Goal: Information Seeking & Learning: Learn about a topic

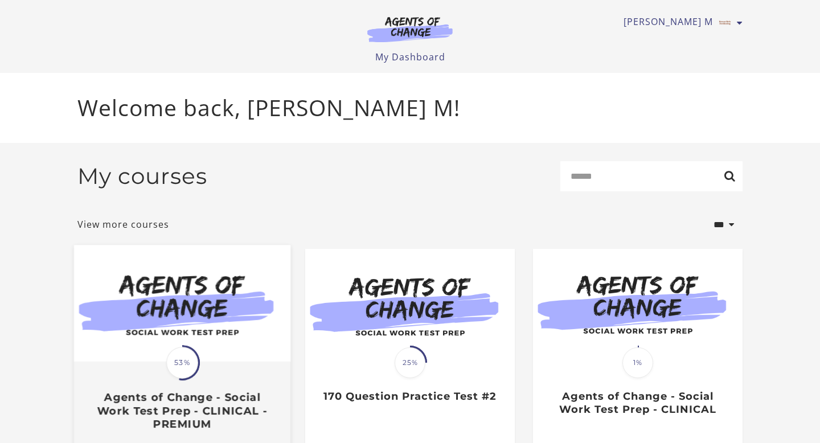
click at [239, 366] on div "Translation missing: en.liquid.partials.dashboard_course_card.progress_descript…" at bounding box center [182, 397] width 216 height 68
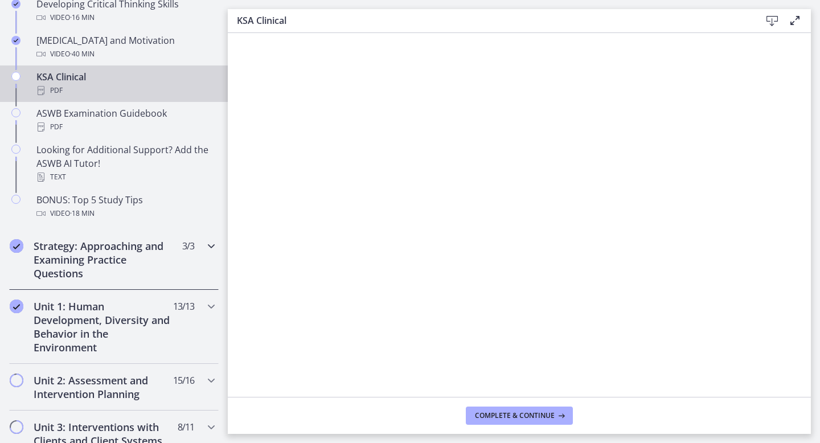
scroll to position [508, 0]
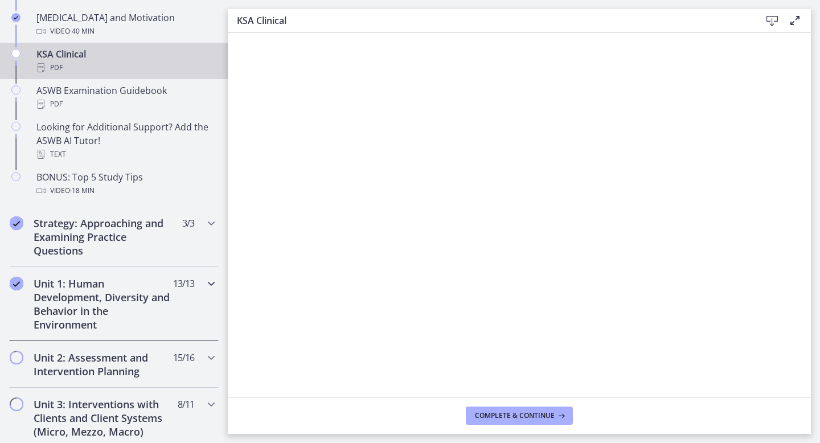
click at [172, 306] on h2 "Unit 1: Human Development, Diversity and Behavior in the Environment" at bounding box center [103, 304] width 139 height 55
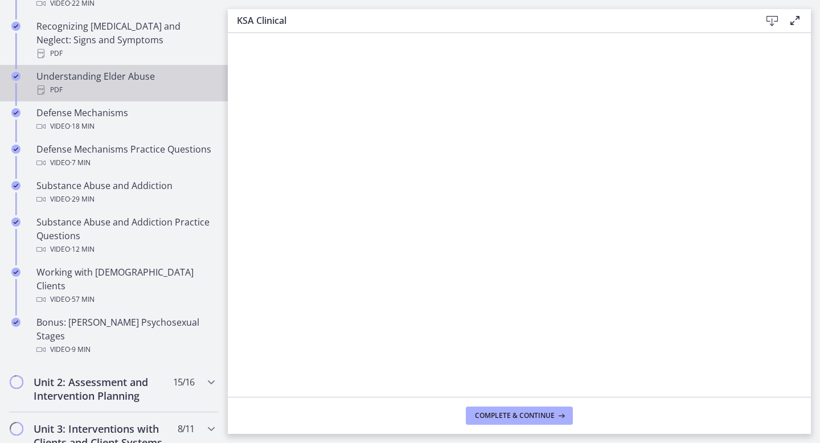
scroll to position [620, 0]
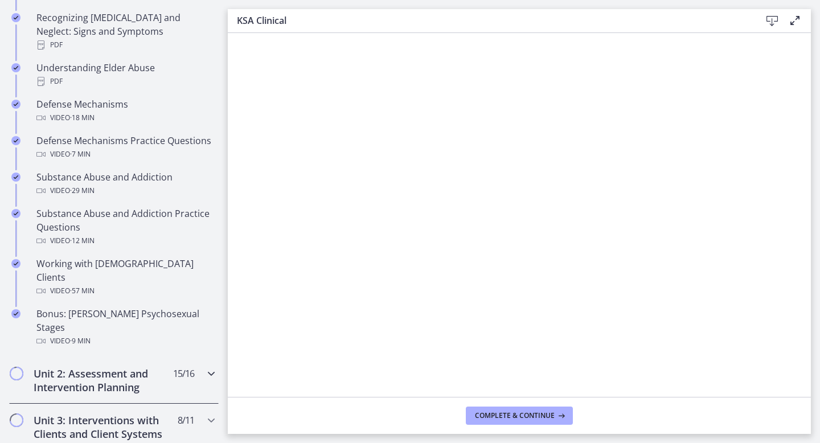
click at [167, 367] on h2 "Unit 2: Assessment and Intervention Planning" at bounding box center [103, 380] width 139 height 27
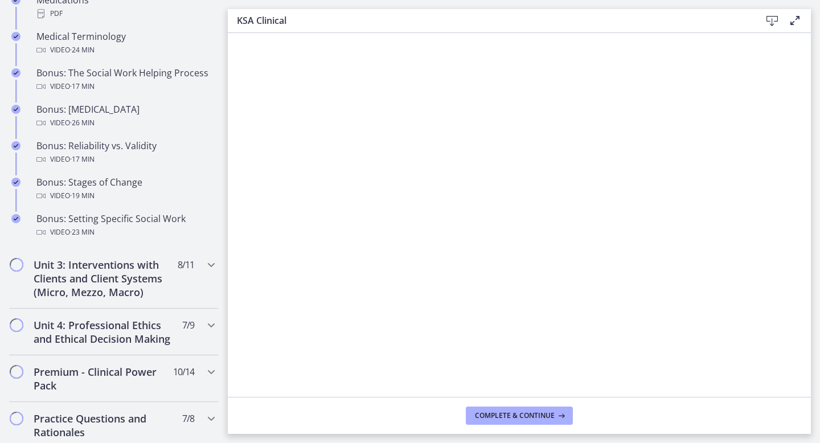
scroll to position [958, 0]
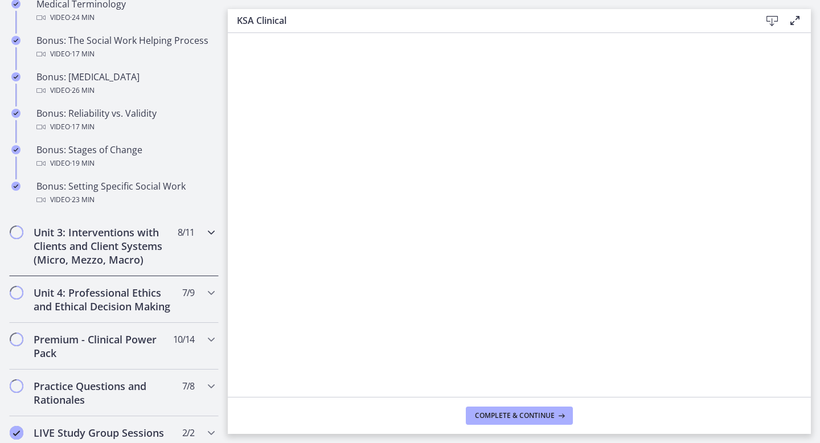
click at [178, 238] on span "8 / 11 Completed" at bounding box center [186, 233] width 17 height 14
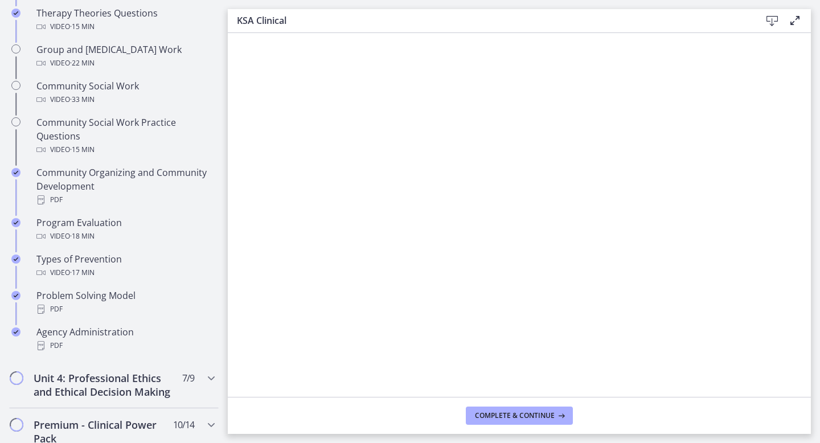
scroll to position [580, 0]
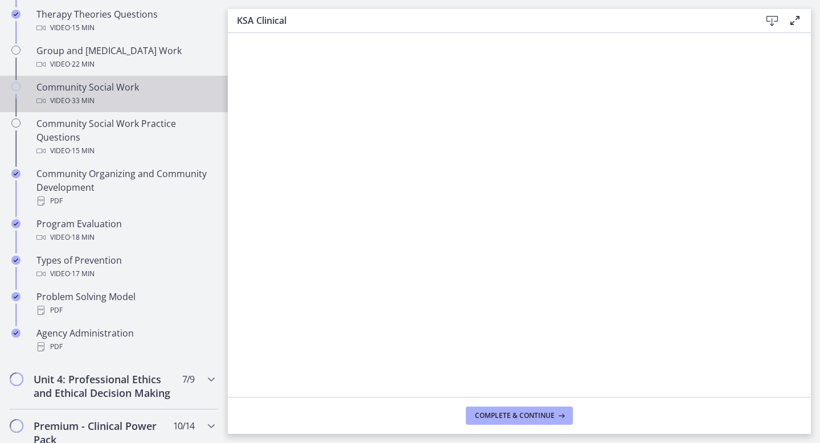
click at [116, 94] on div "Video · 33 min" at bounding box center [125, 101] width 178 height 14
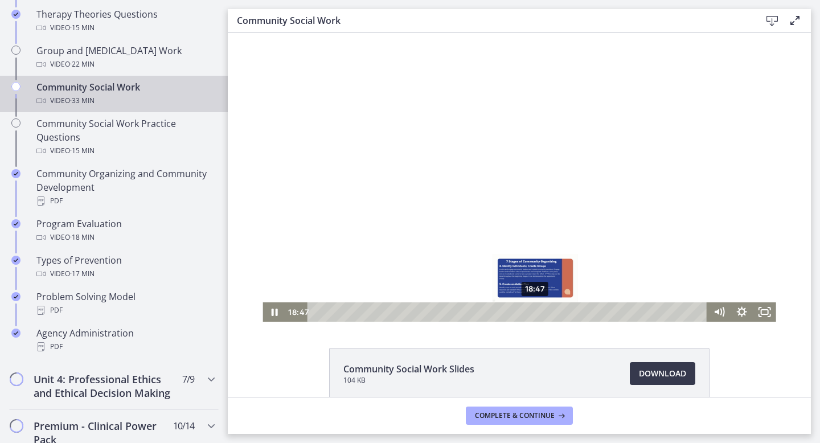
click at [536, 313] on div "18:47" at bounding box center [509, 311] width 386 height 19
click at [510, 313] on div "16:33" at bounding box center [509, 311] width 386 height 19
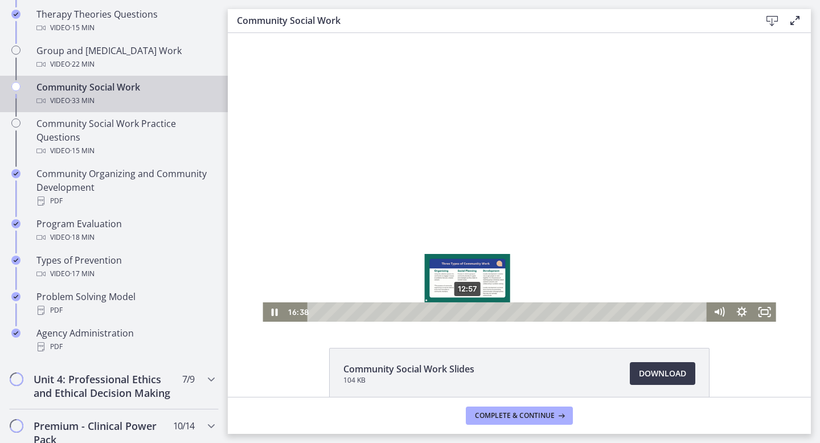
click at [468, 313] on div "12:57" at bounding box center [509, 311] width 386 height 19
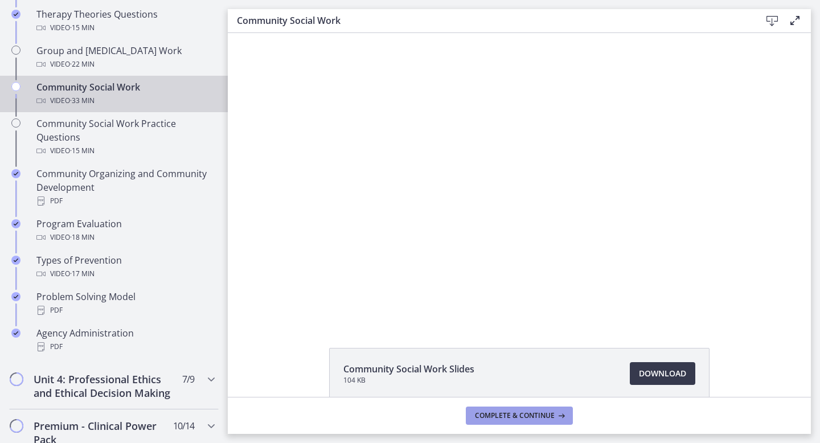
click at [485, 414] on span "Complete & continue" at bounding box center [515, 415] width 80 height 9
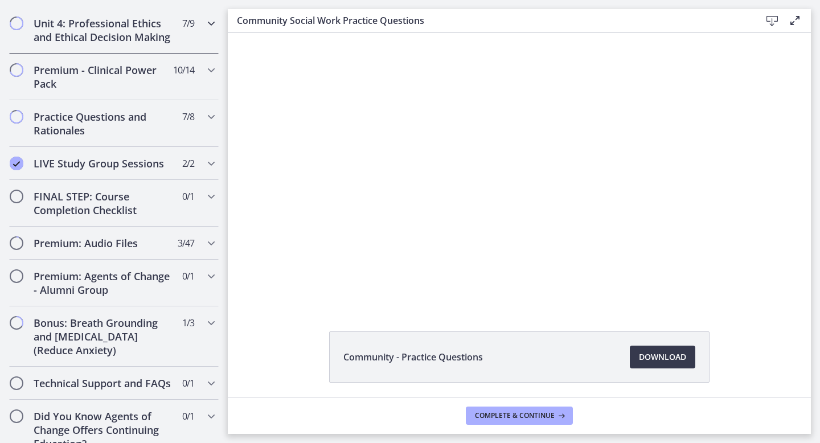
scroll to position [952, 0]
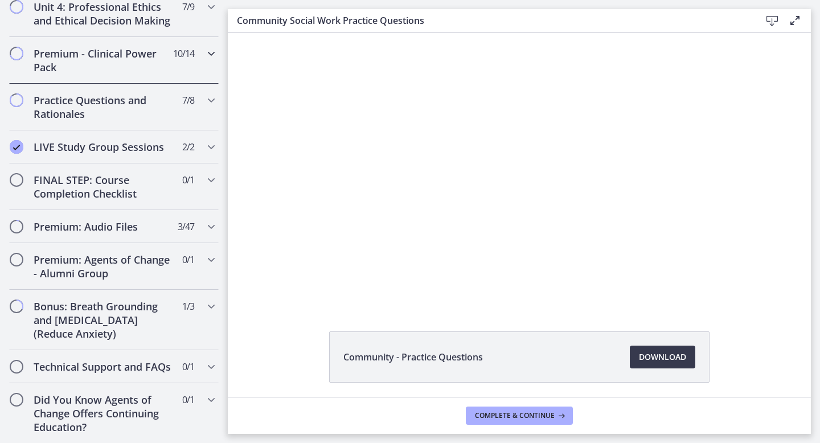
click at [191, 54] on span "10 / 14 Completed" at bounding box center [183, 54] width 21 height 14
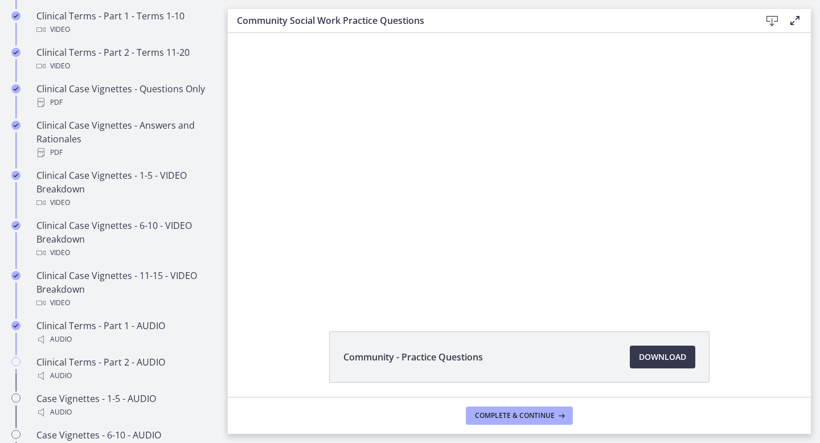
scroll to position [515, 0]
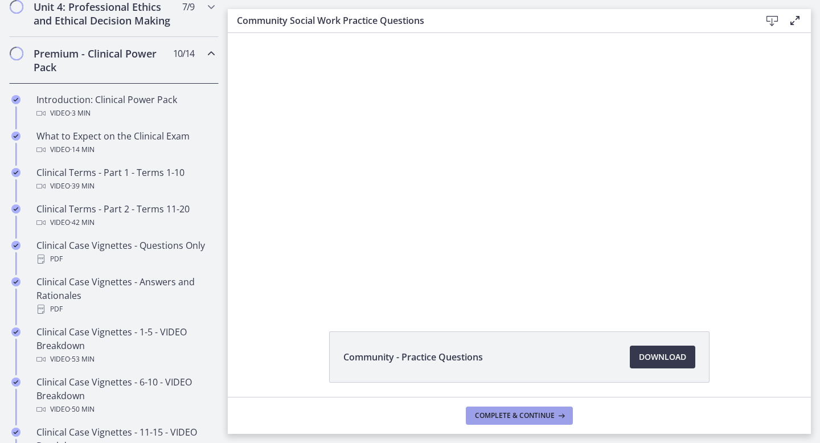
click at [524, 417] on span "Complete & continue" at bounding box center [515, 415] width 80 height 9
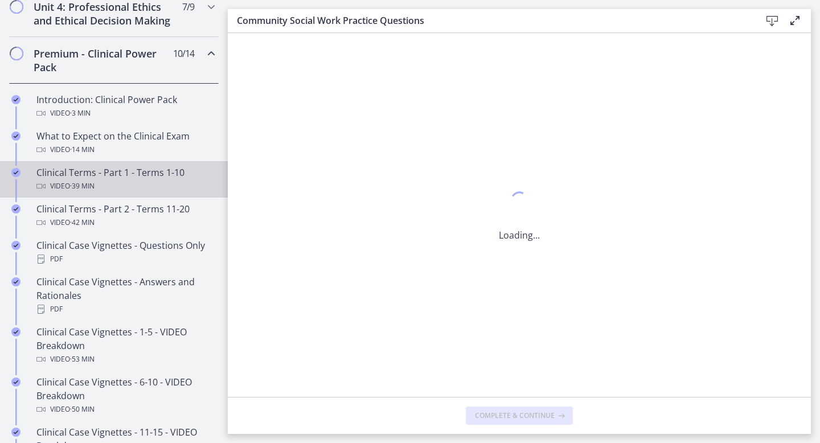
scroll to position [0, 0]
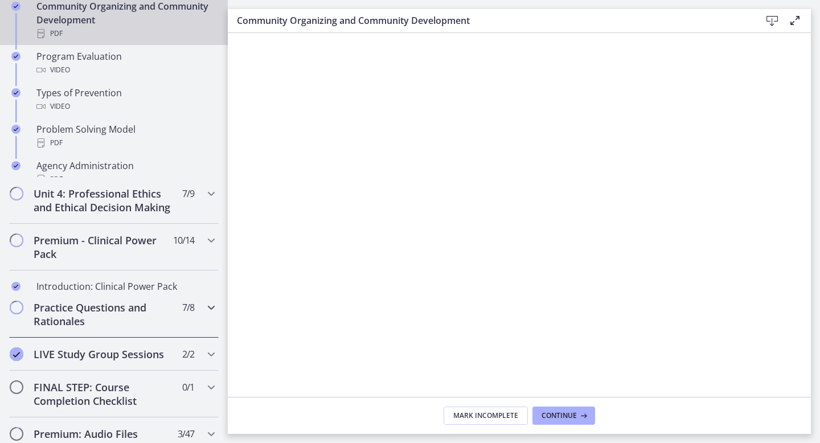
scroll to position [952, 0]
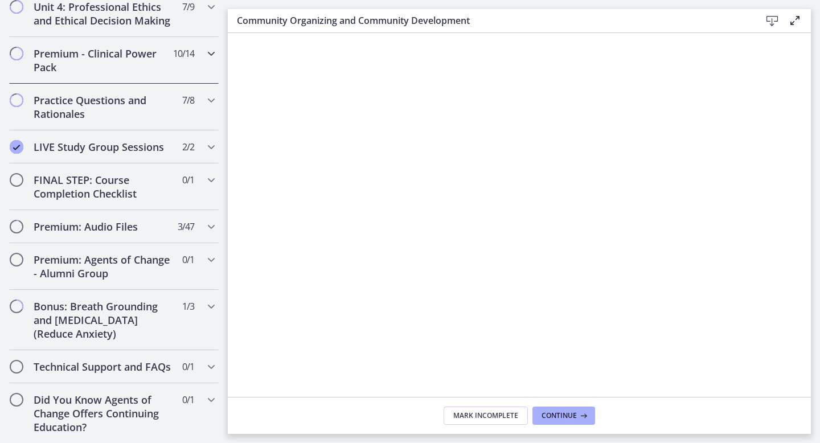
click at [135, 63] on h2 "Premium - Clinical Power Pack" at bounding box center [103, 60] width 139 height 27
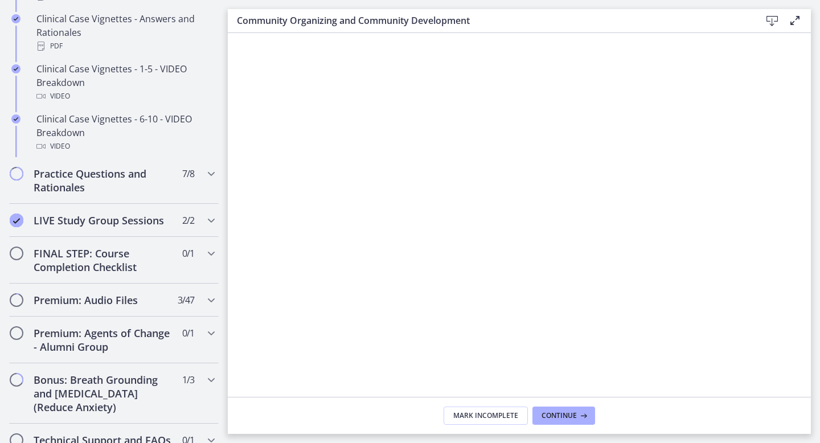
scroll to position [515, 0]
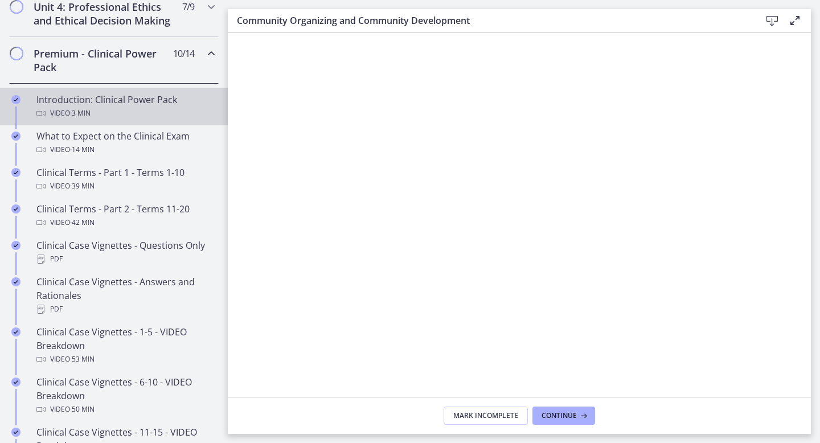
click at [116, 118] on div "Video · 3 min" at bounding box center [125, 114] width 178 height 14
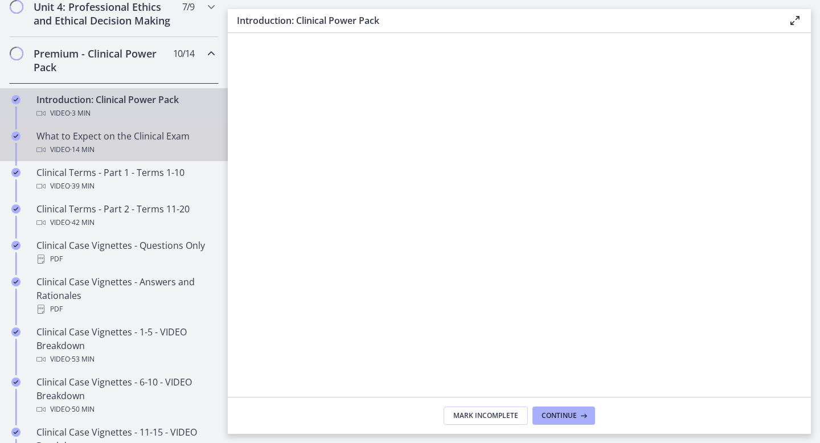
click at [113, 146] on div "Video · 14 min" at bounding box center [125, 150] width 178 height 14
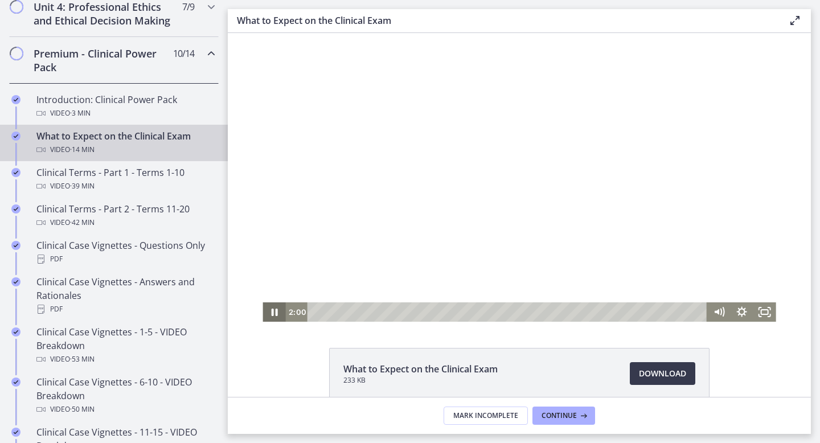
click at [272, 311] on icon "Pause" at bounding box center [274, 312] width 6 height 7
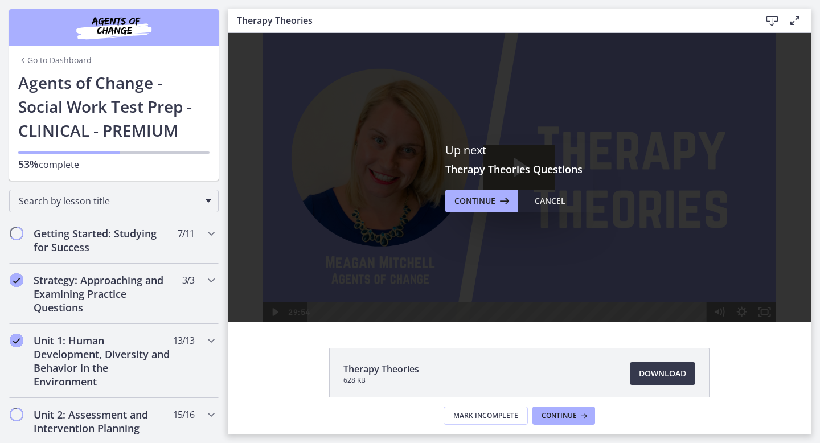
scroll to position [952, 0]
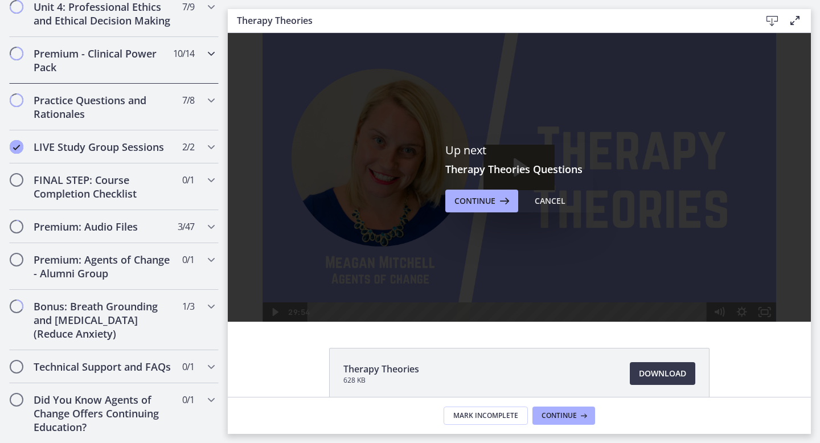
click at [185, 53] on span "10 / 14 Completed" at bounding box center [183, 54] width 21 height 14
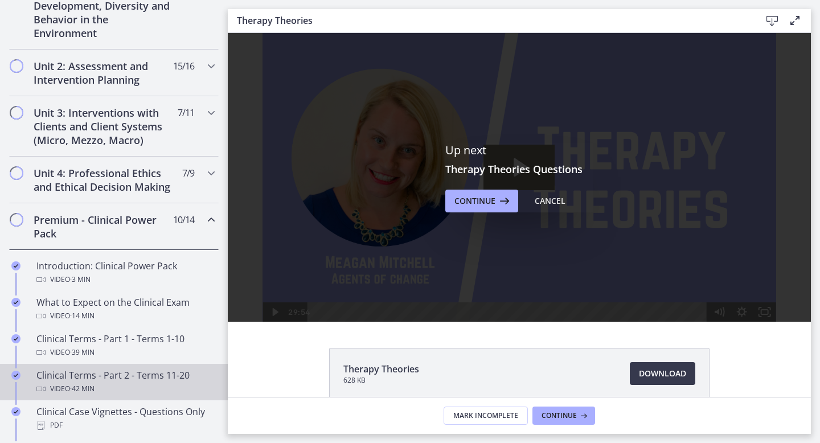
scroll to position [312, 0]
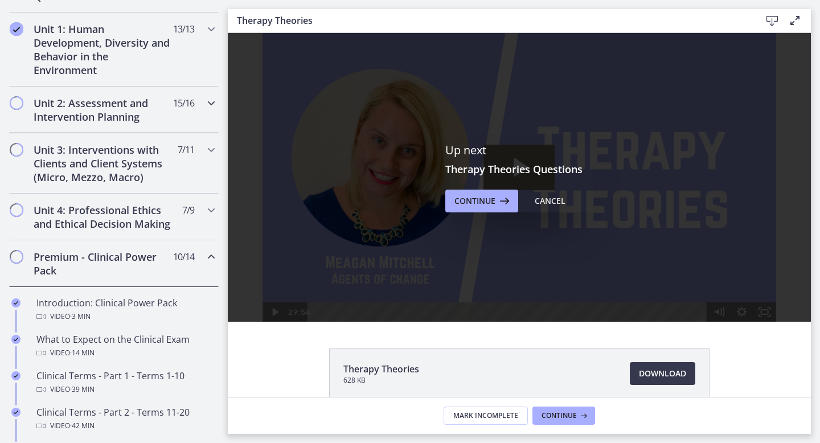
click at [170, 117] on h2 "Unit 2: Assessment and Intervention Planning" at bounding box center [103, 109] width 139 height 27
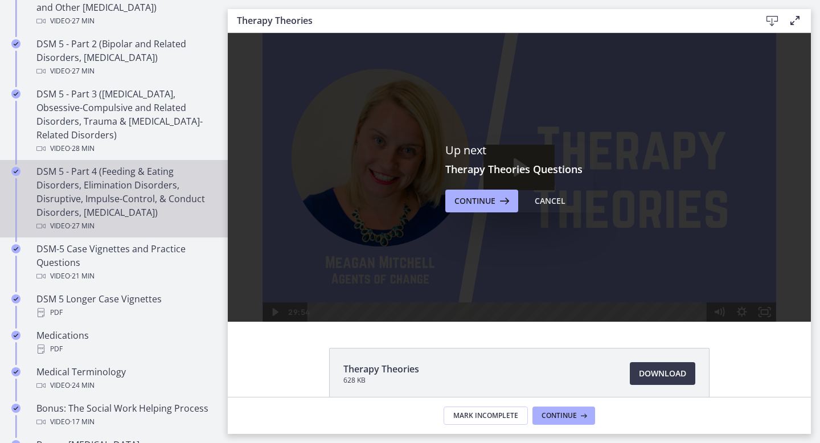
scroll to position [650, 0]
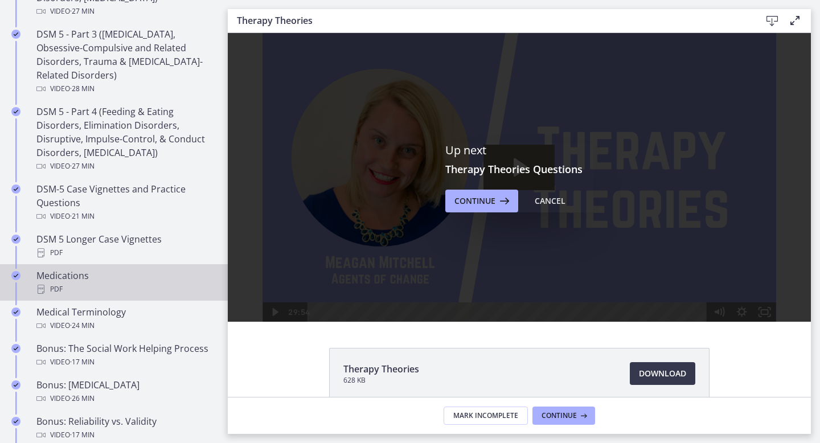
click at [120, 284] on div "PDF" at bounding box center [125, 290] width 178 height 14
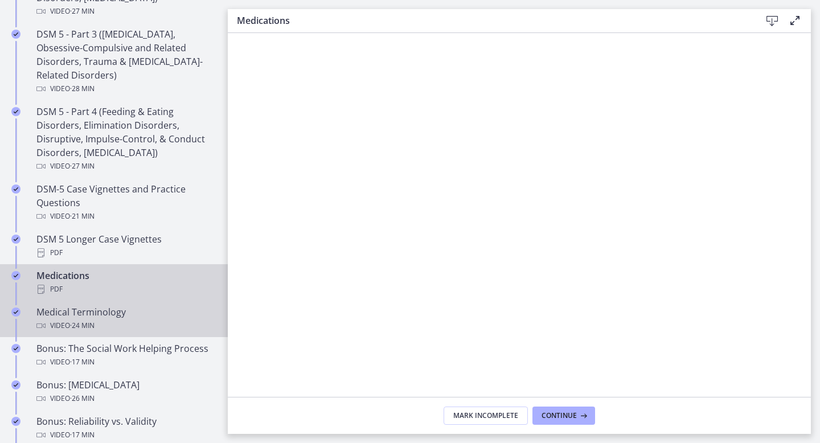
click at [126, 310] on div "Medical Terminology Video · 24 min" at bounding box center [125, 318] width 178 height 27
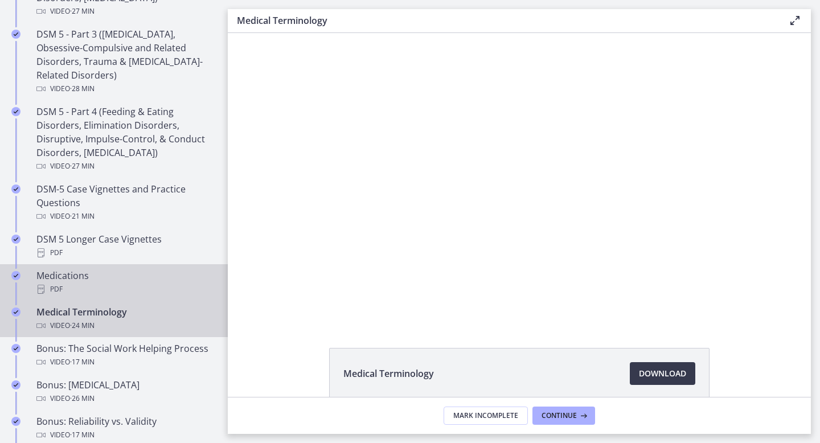
click at [114, 272] on div "Medications PDF" at bounding box center [125, 282] width 178 height 27
